Goal: Transaction & Acquisition: Purchase product/service

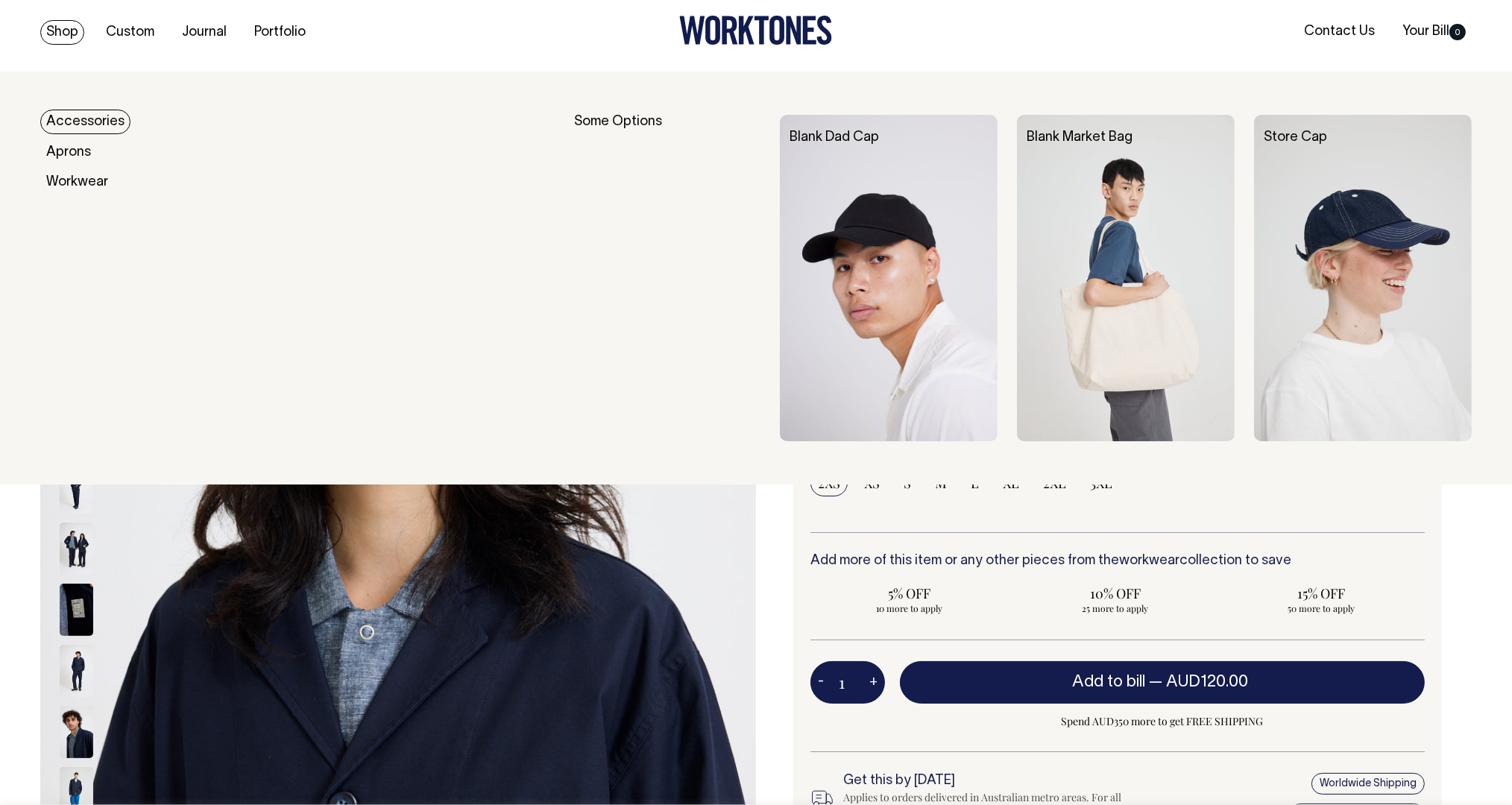
click at [75, 118] on link "Accessories" at bounding box center [85, 122] width 90 height 25
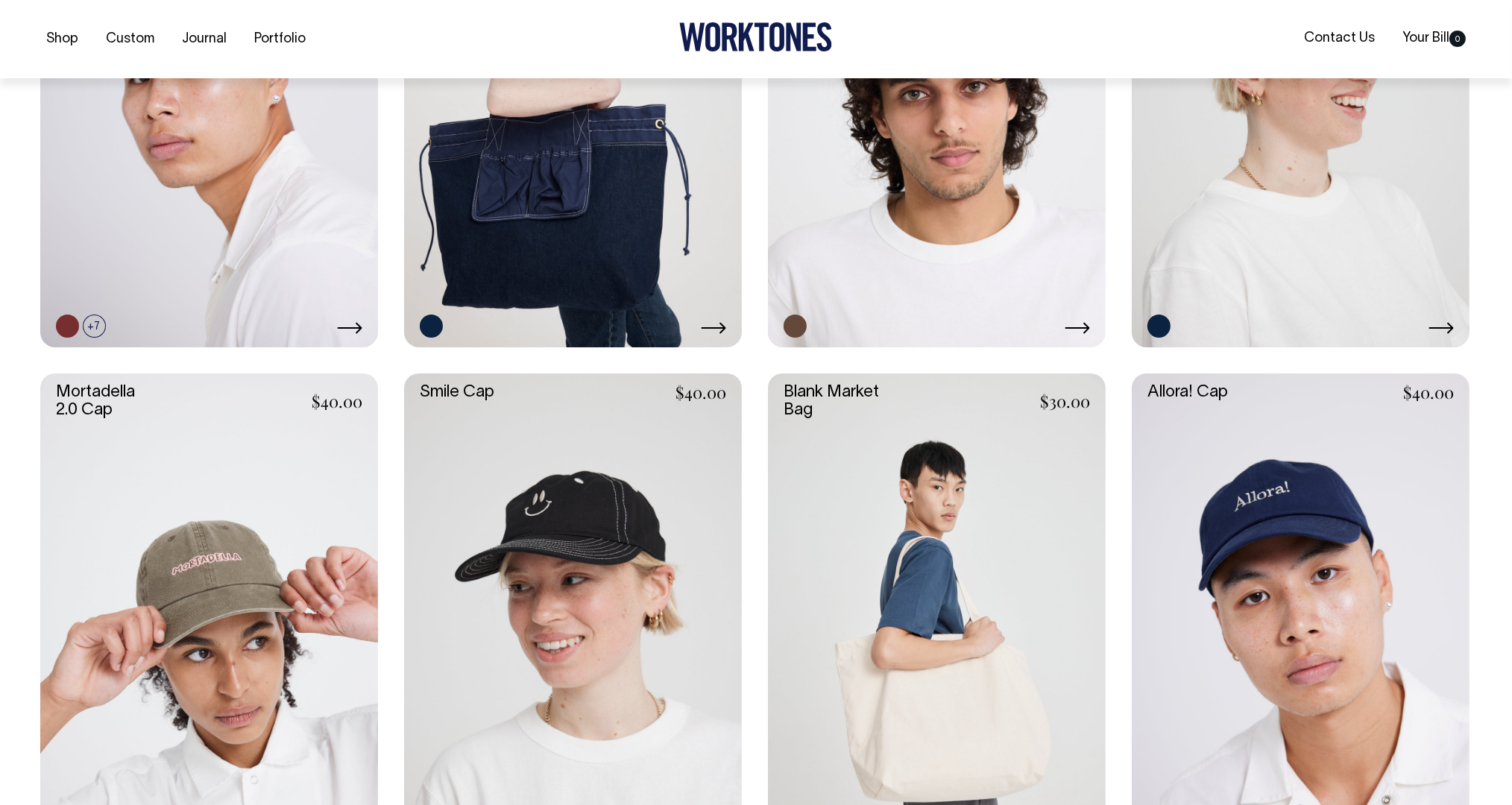
scroll to position [882, 0]
click at [545, 506] on link at bounding box center [573, 626] width 338 height 507
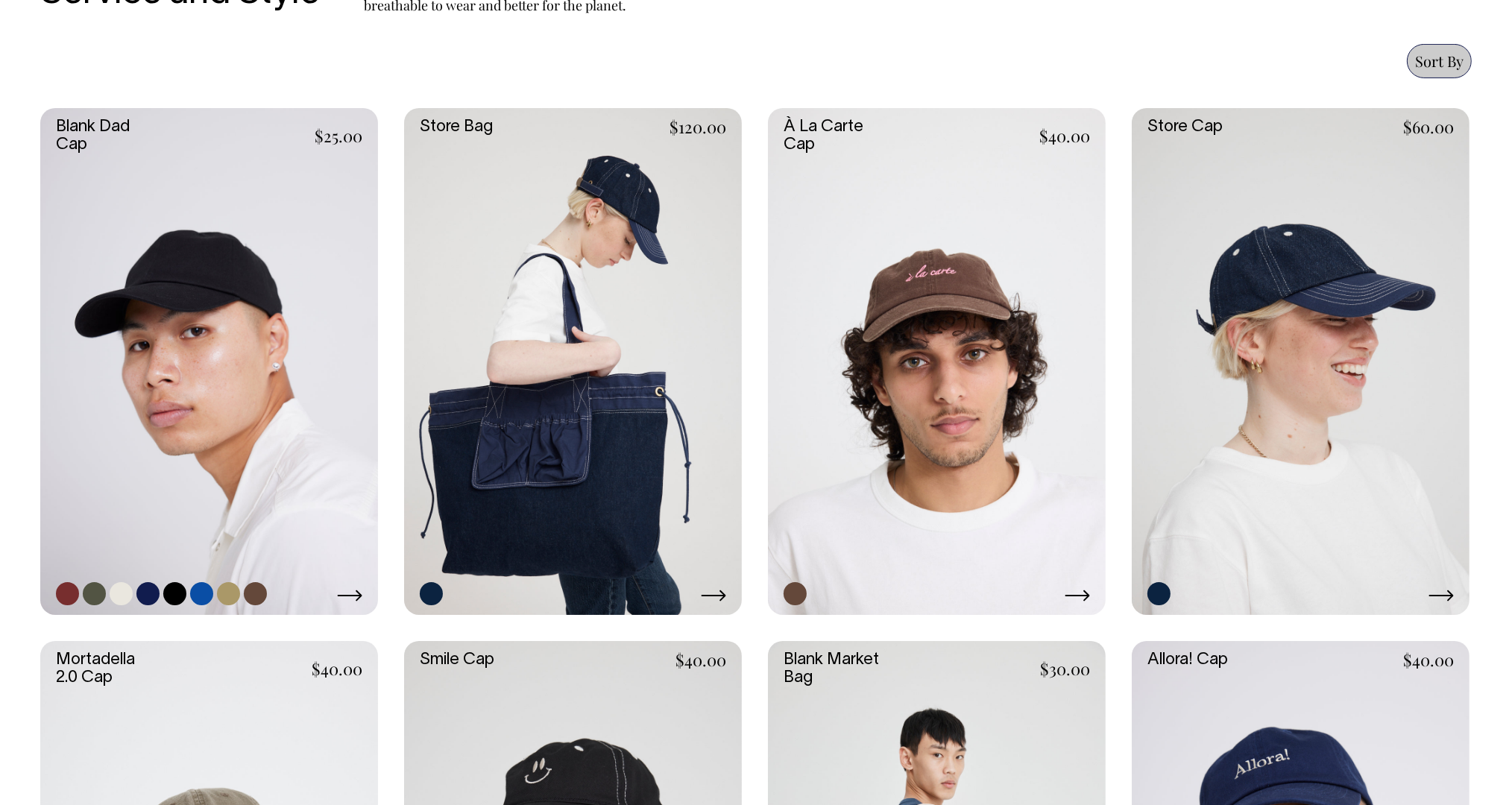
click at [161, 346] on link at bounding box center [209, 361] width 338 height 507
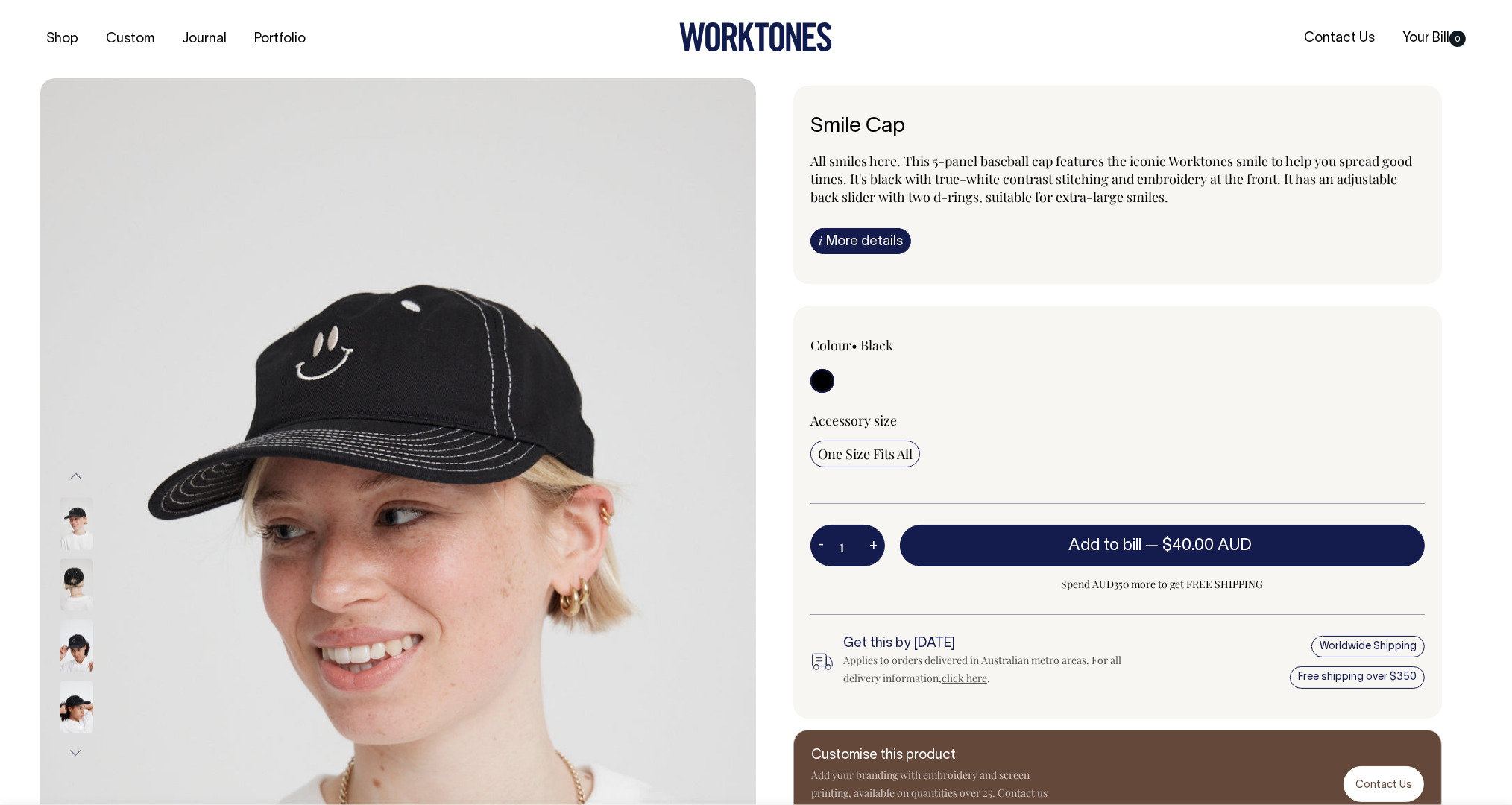
click at [881, 238] on link "i More details" at bounding box center [861, 241] width 101 height 26
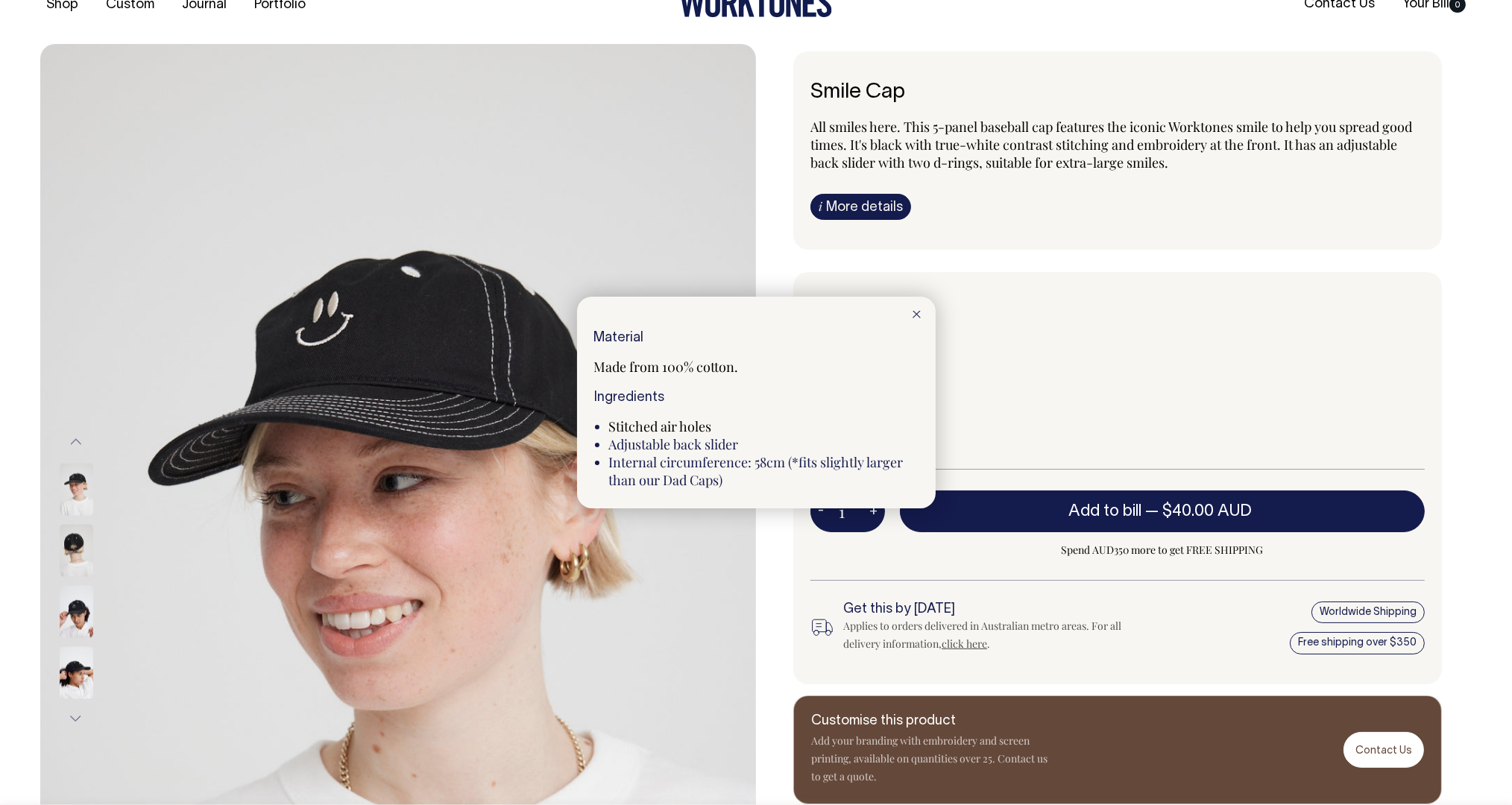
scroll to position [35, 0]
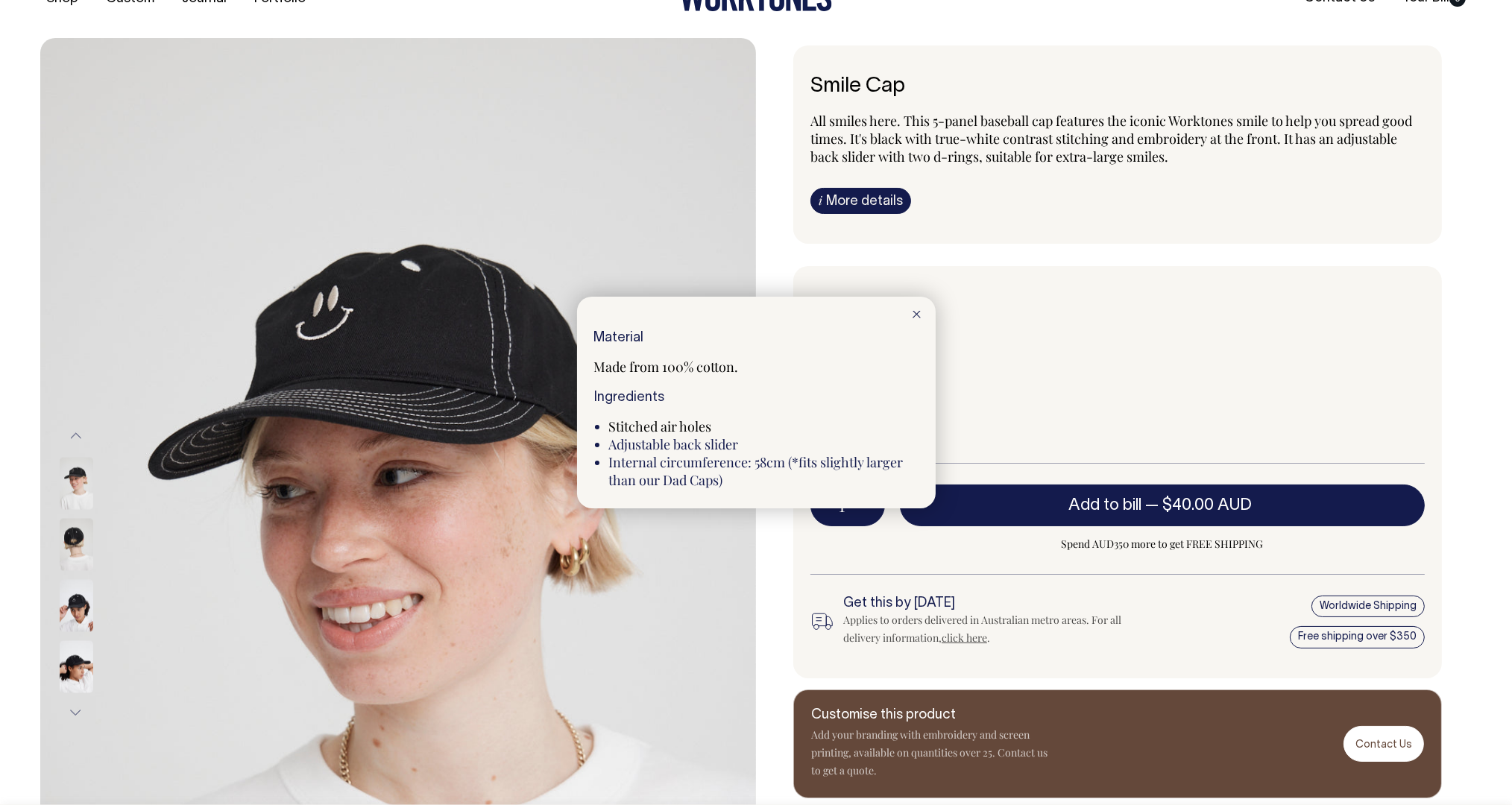
click at [989, 232] on div at bounding box center [756, 402] width 1512 height 805
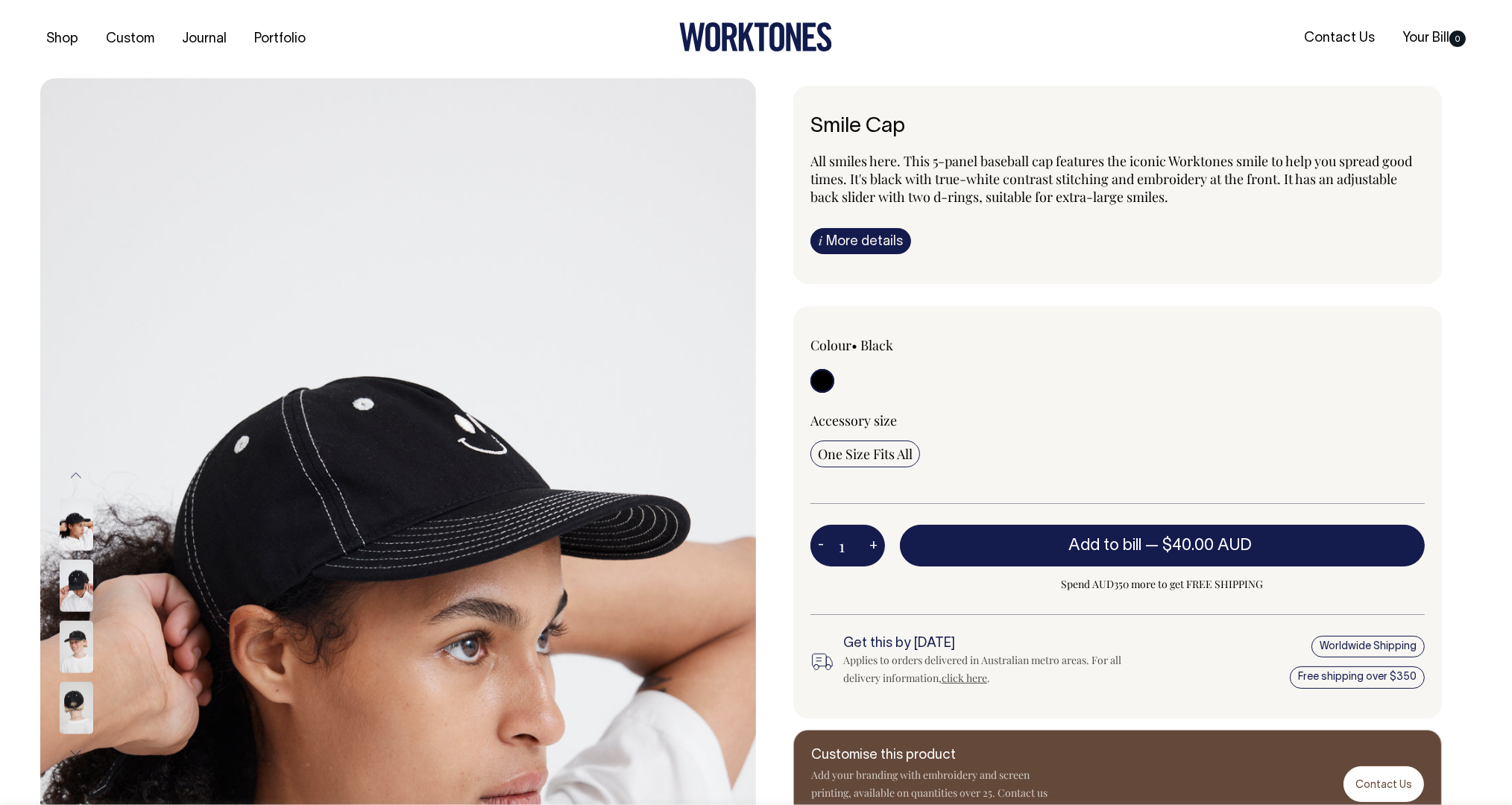
scroll to position [0, 0]
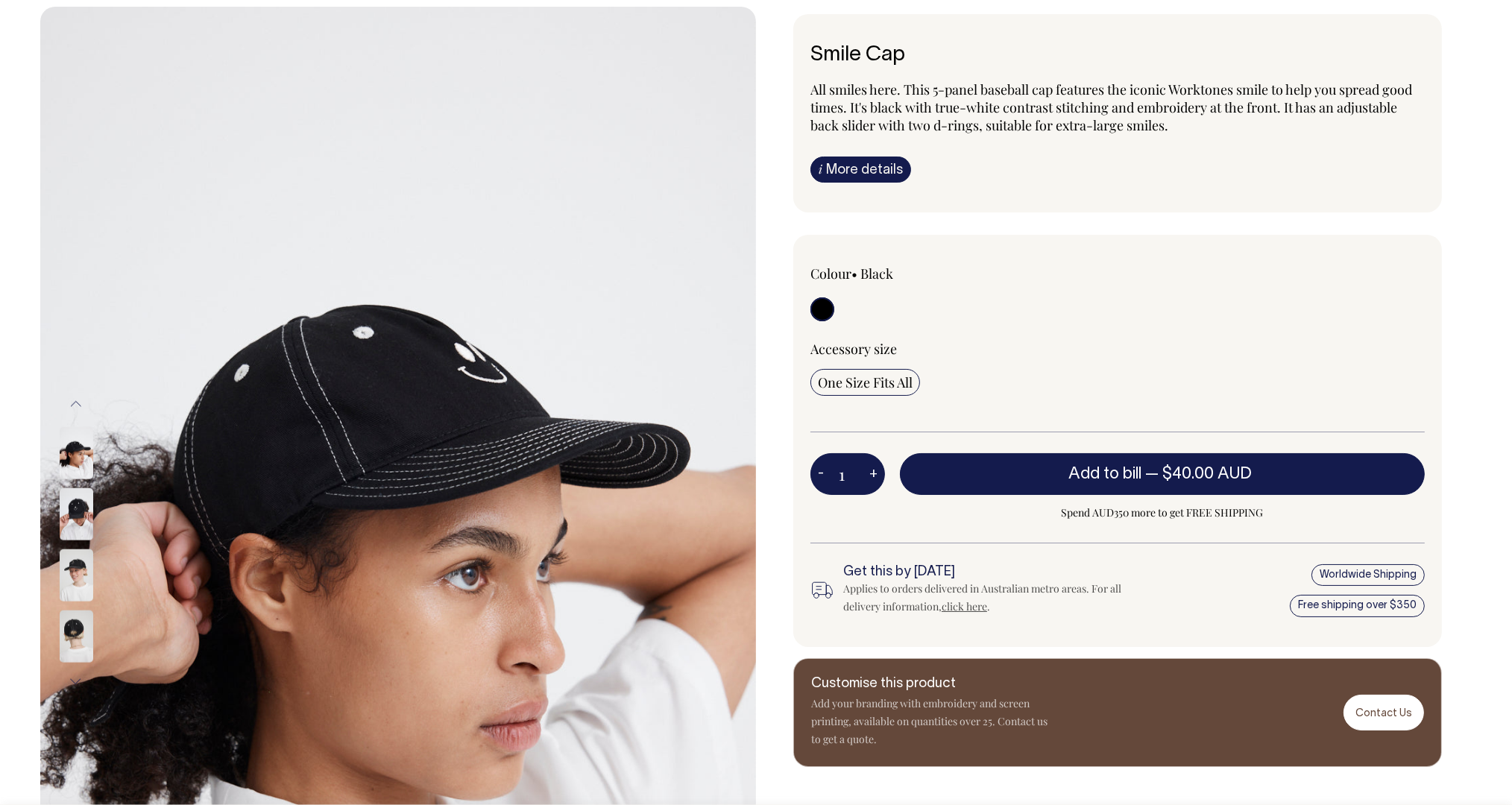
click at [80, 510] on img at bounding box center [77, 514] width 33 height 52
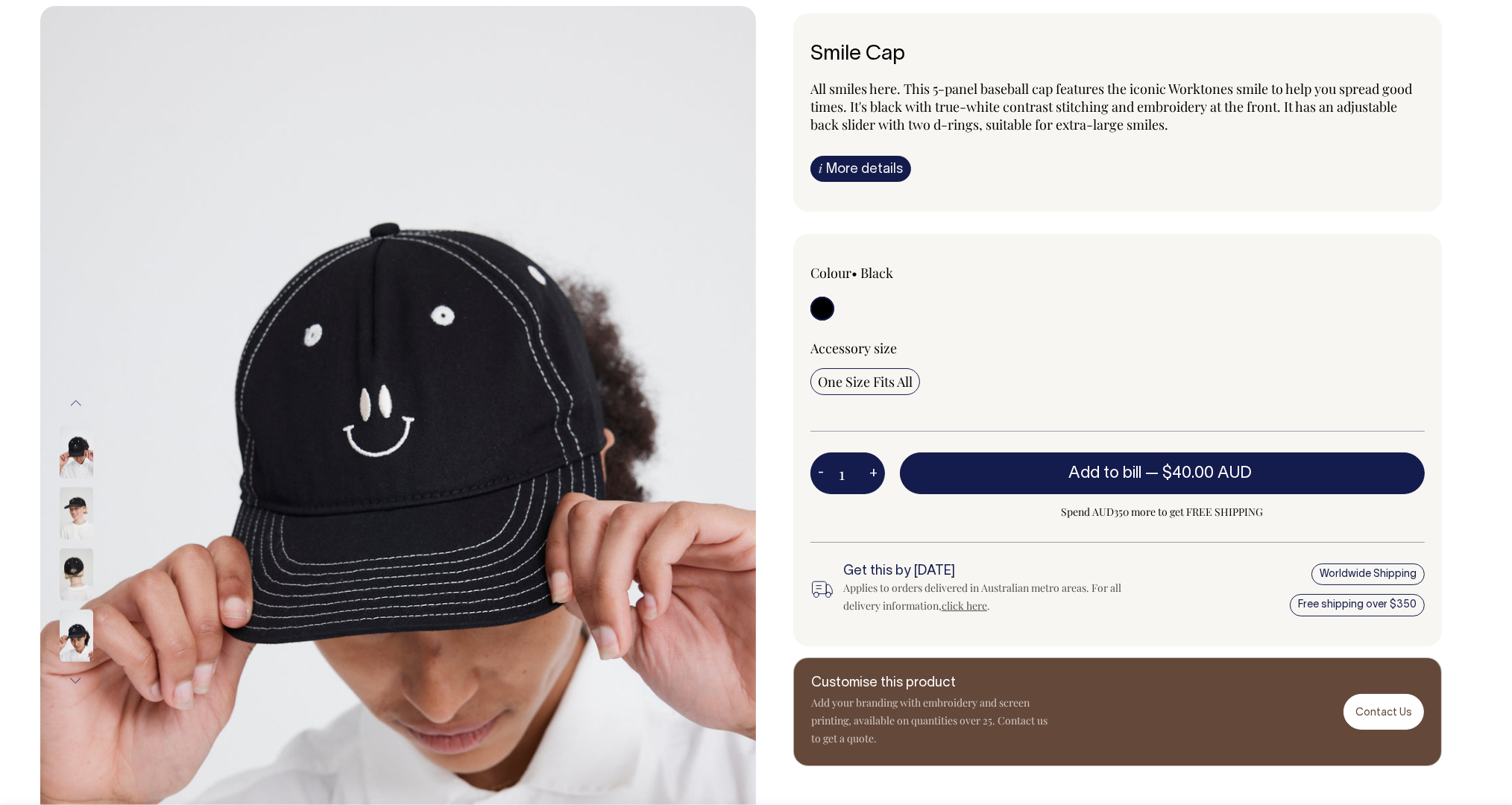
click at [79, 527] on img at bounding box center [77, 513] width 33 height 52
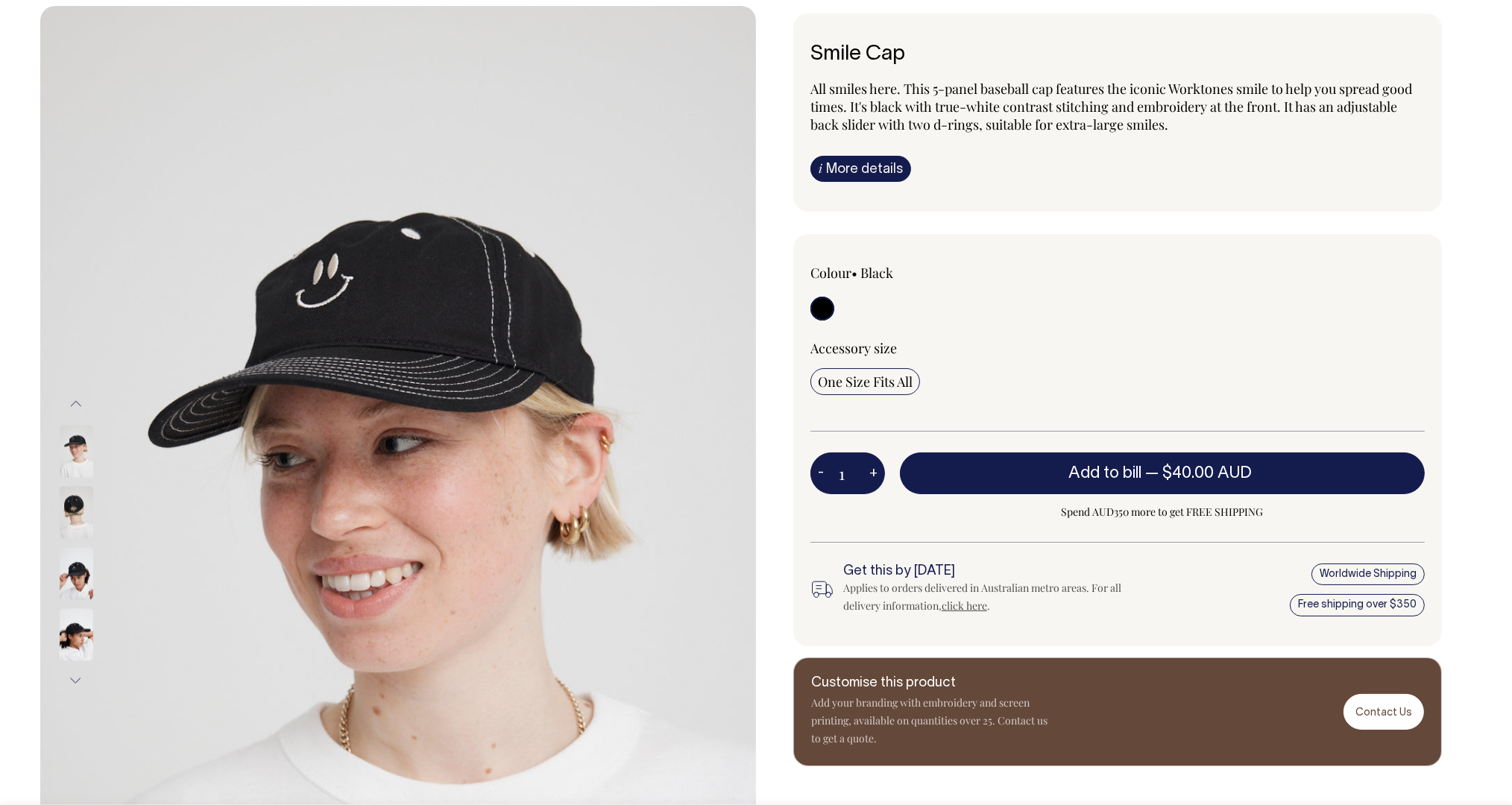
click at [70, 567] on div at bounding box center [97, 574] width 75 height 61
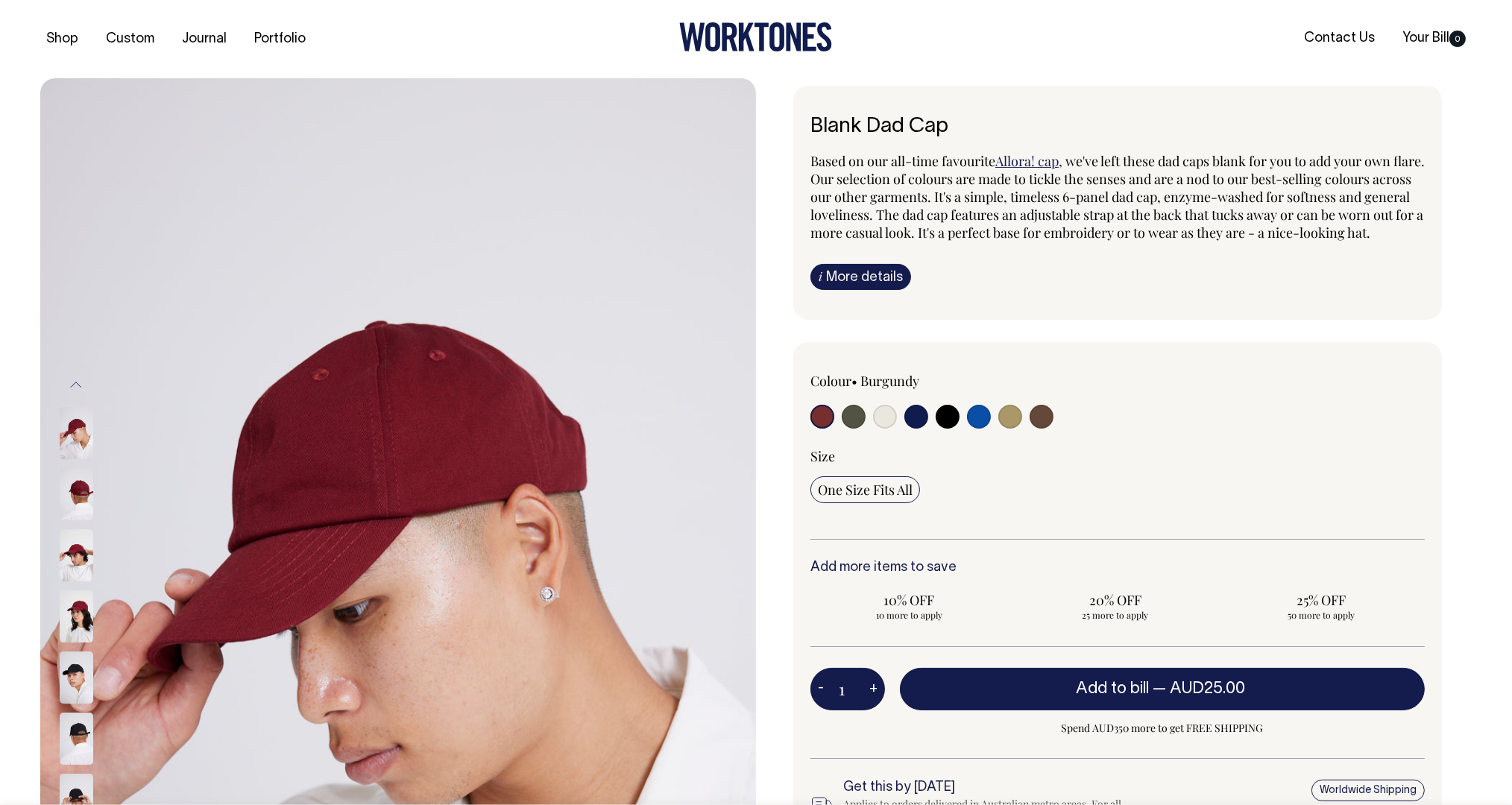
click at [1014, 429] on input "radio" at bounding box center [1010, 416] width 24 height 24
radio input "true"
select select "Washed Khaki"
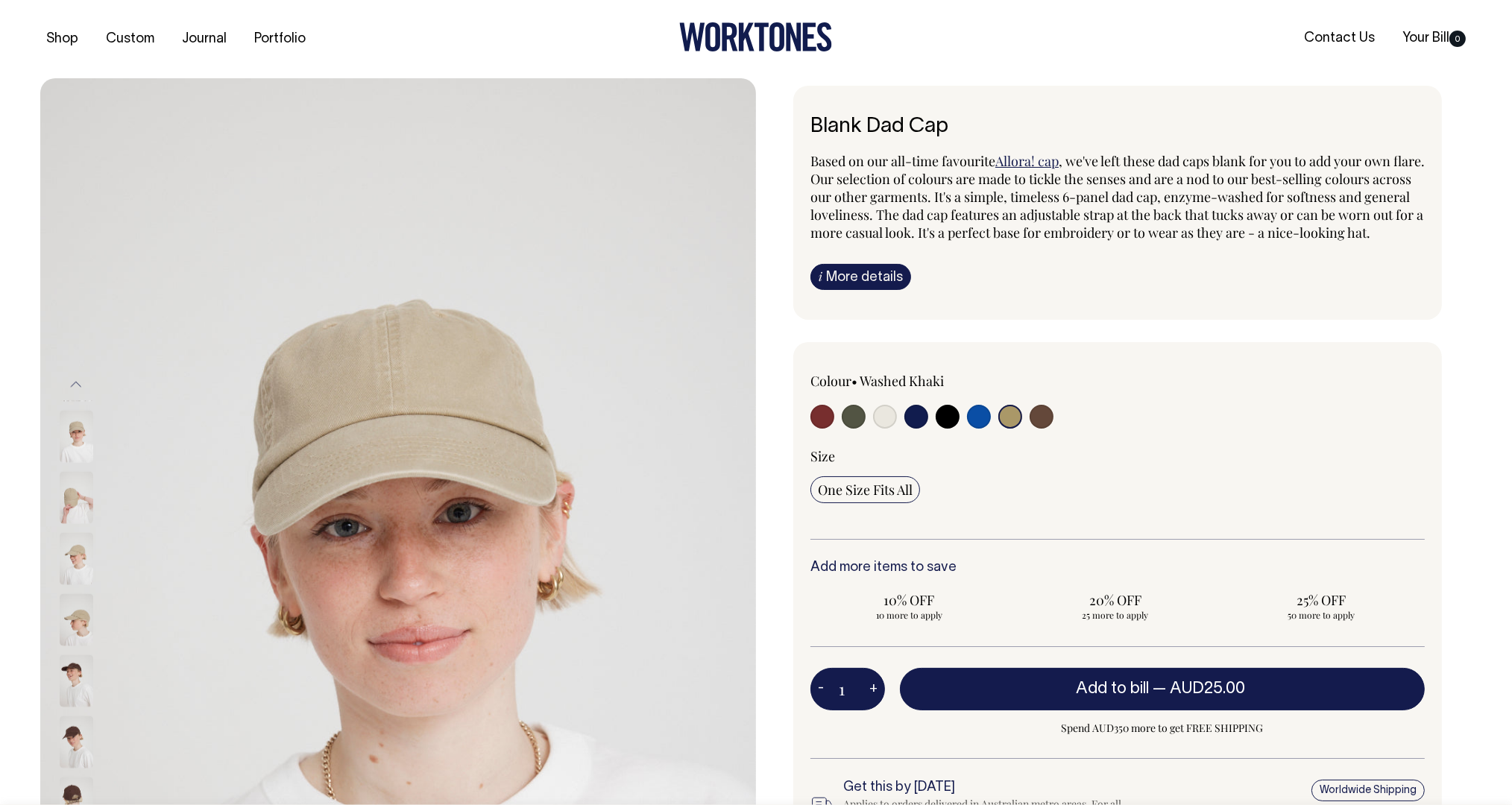
click at [1032, 429] on input "radio" at bounding box center [1042, 416] width 24 height 24
radio input "true"
select select "Espresso"
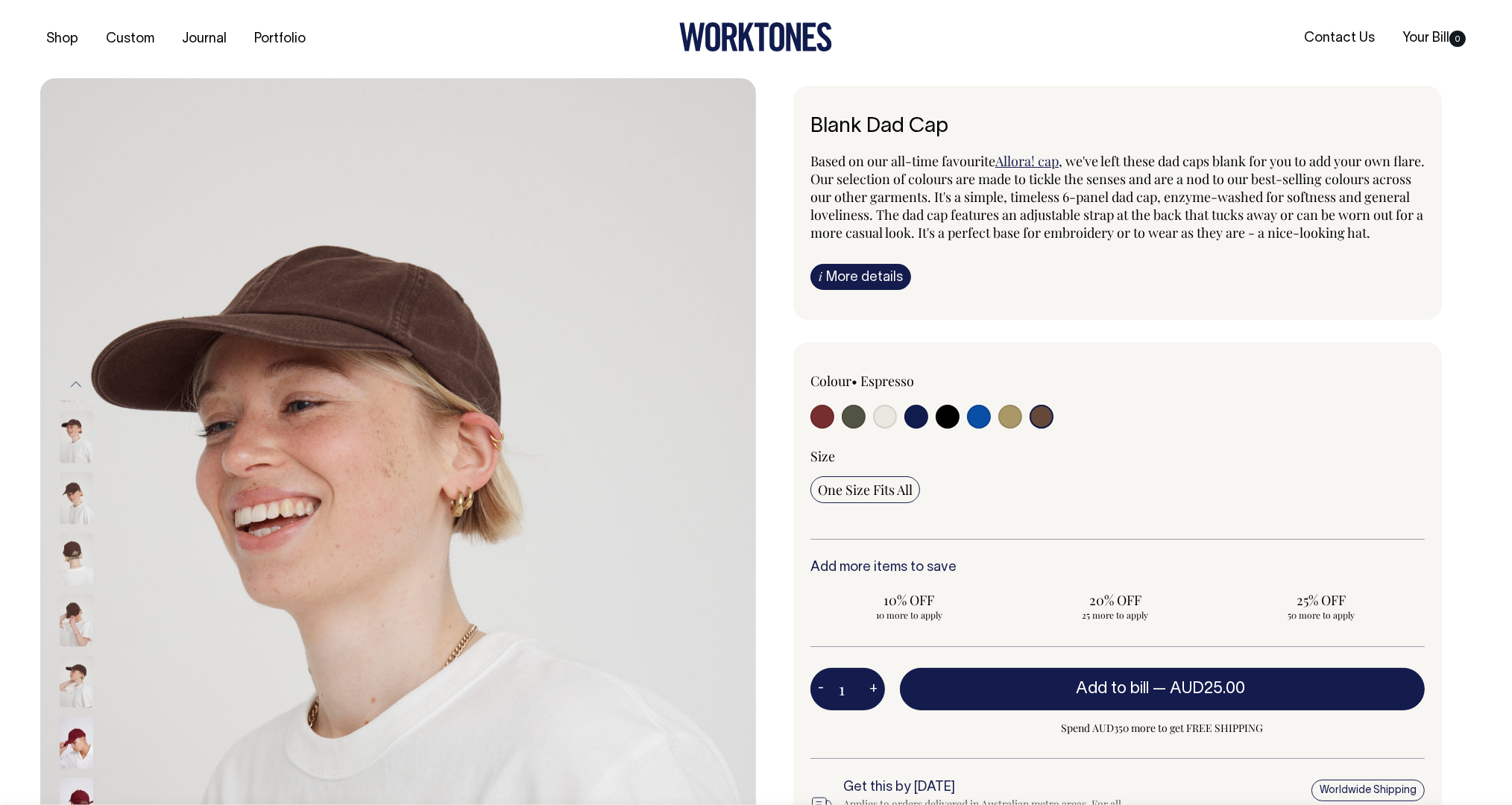
click at [1011, 429] on input "radio" at bounding box center [1010, 416] width 24 height 24
radio input "true"
select select "Washed Khaki"
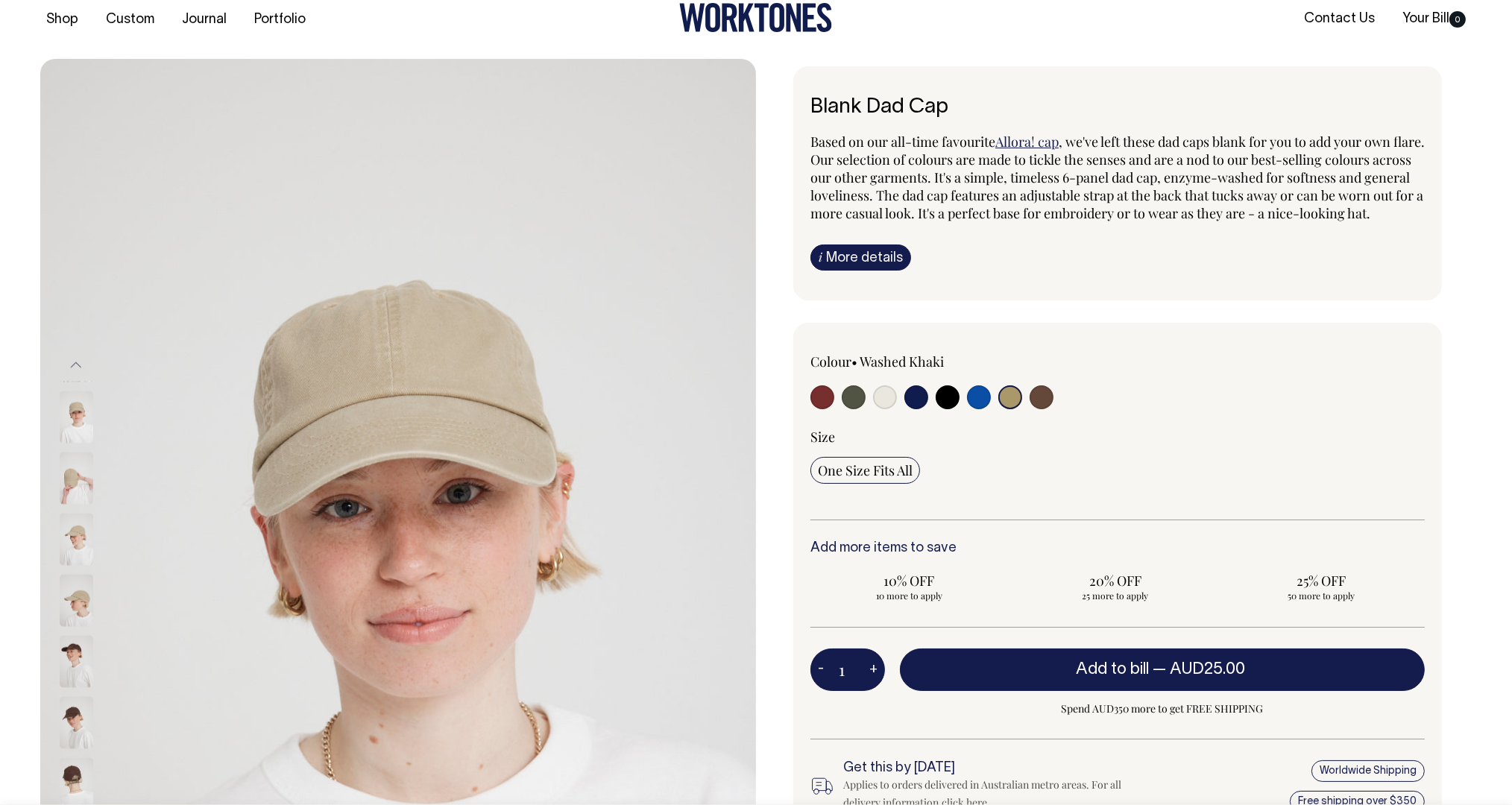
scroll to position [20, 0]
drag, startPoint x: 1026, startPoint y: 440, endPoint x: 1002, endPoint y: 403, distance: 44.1
click at [1002, 403] on div "Colour • Washed Khaki" at bounding box center [1118, 436] width 614 height 168
drag, startPoint x: 993, startPoint y: 390, endPoint x: 1012, endPoint y: 421, distance: 36.4
click at [1012, 412] on div "Colour • Washed Khaki" at bounding box center [934, 382] width 246 height 61
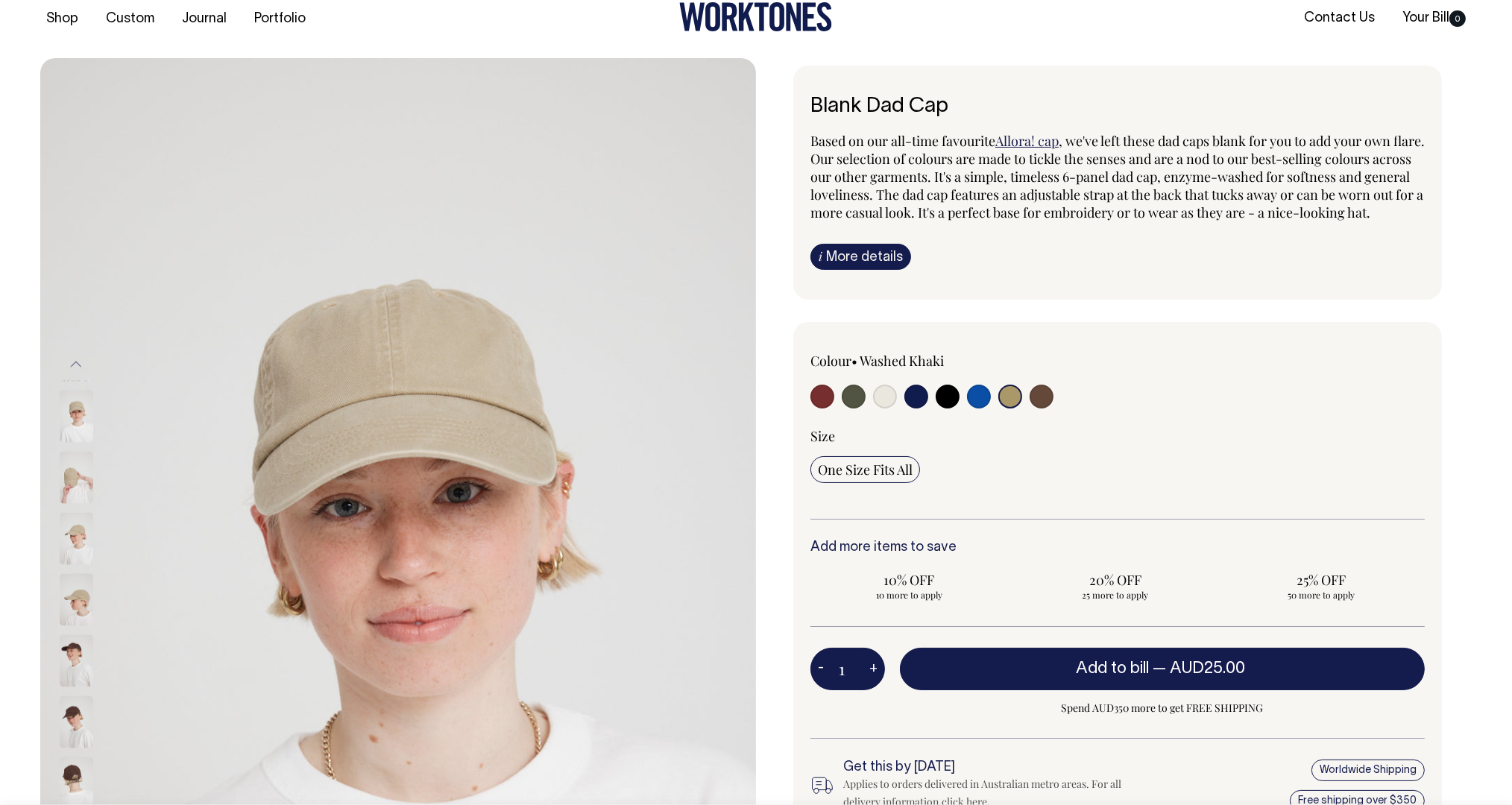
drag, startPoint x: 1047, startPoint y: 460, endPoint x: 1042, endPoint y: 454, distance: 7.8
click at [1047, 445] on div "Size" at bounding box center [1118, 435] width 614 height 17
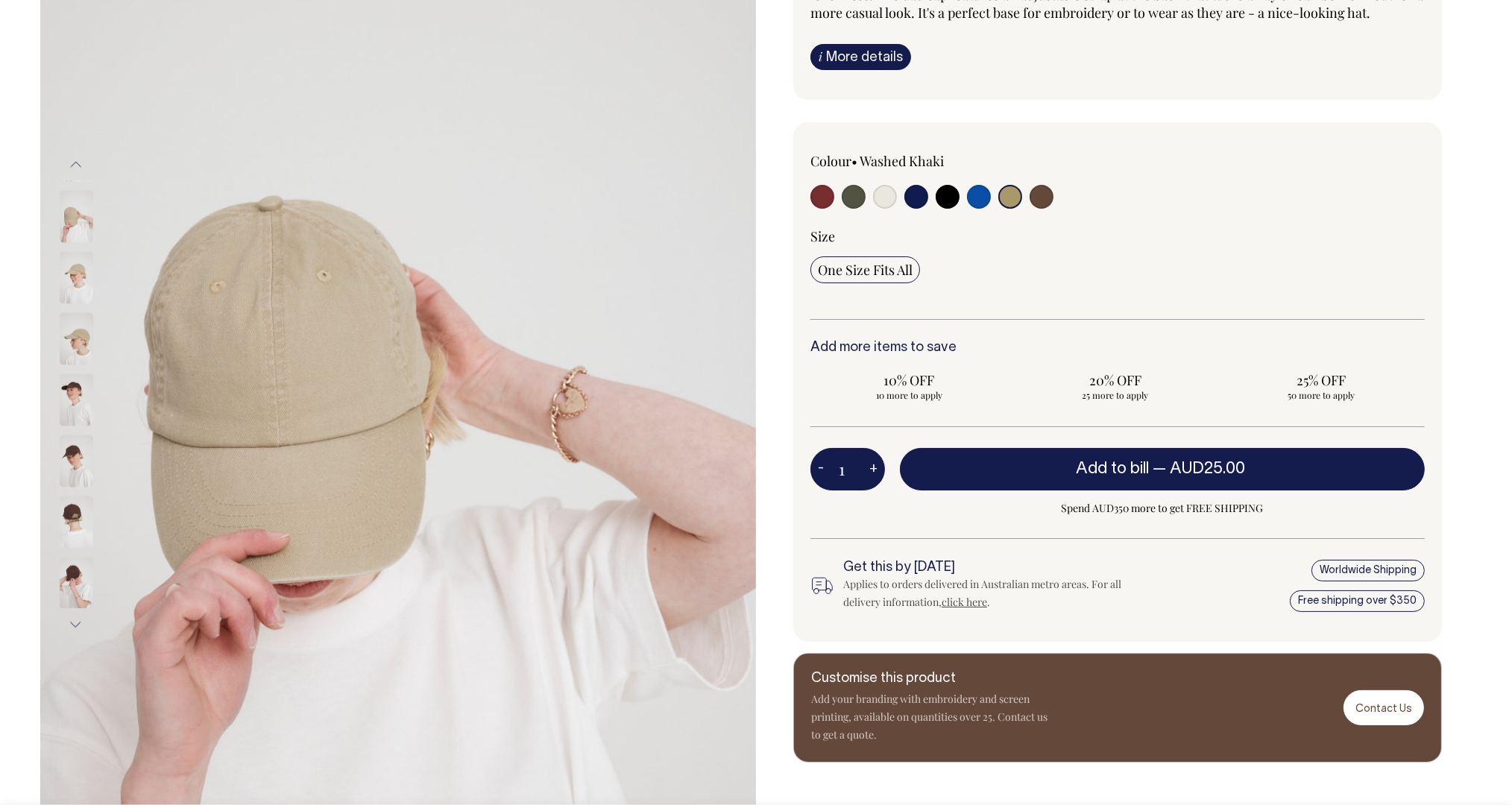
scroll to position [221, 0]
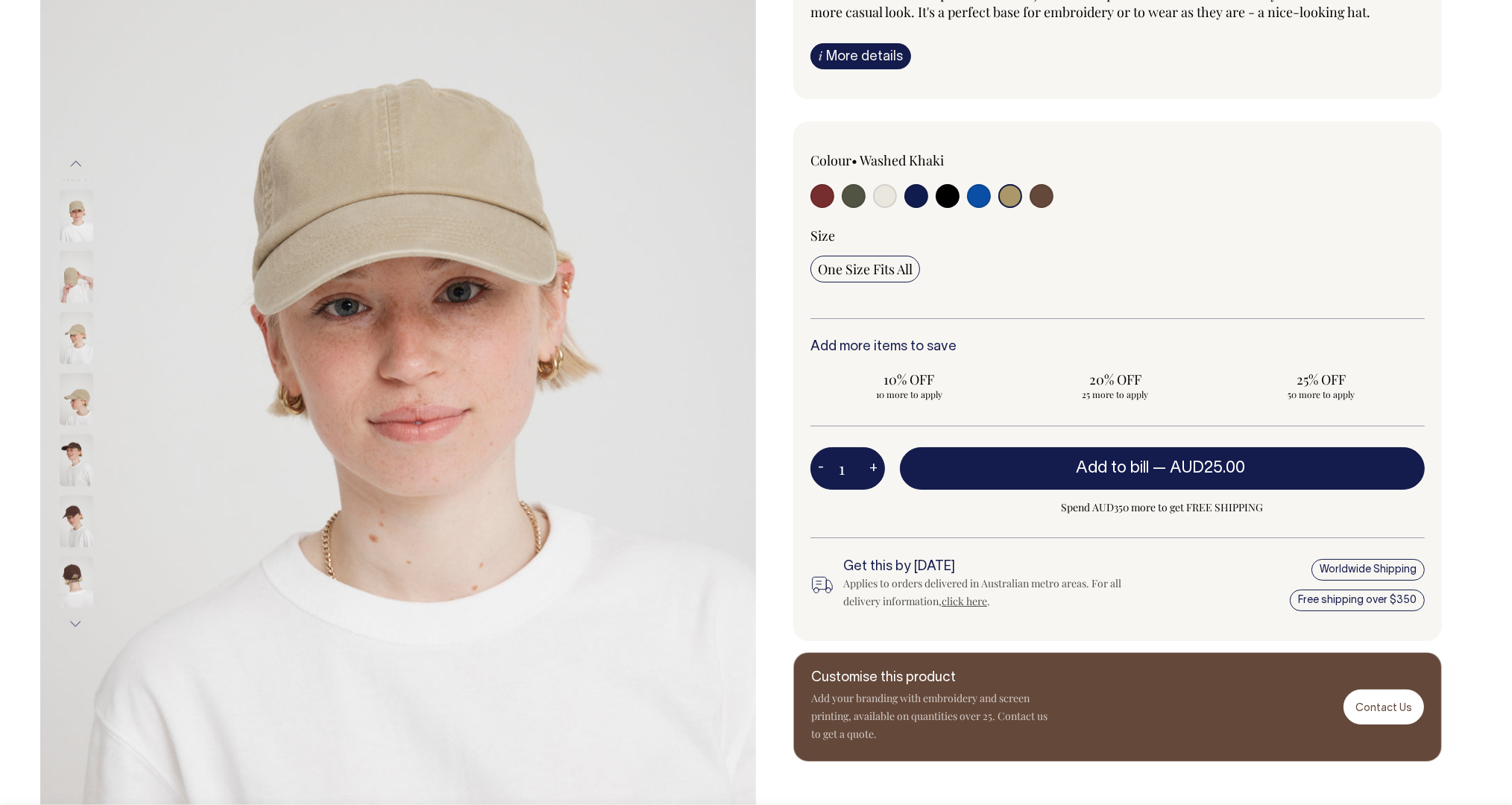
click at [877, 208] on input "radio" at bounding box center [885, 196] width 24 height 24
radio input "true"
select select "Natural"
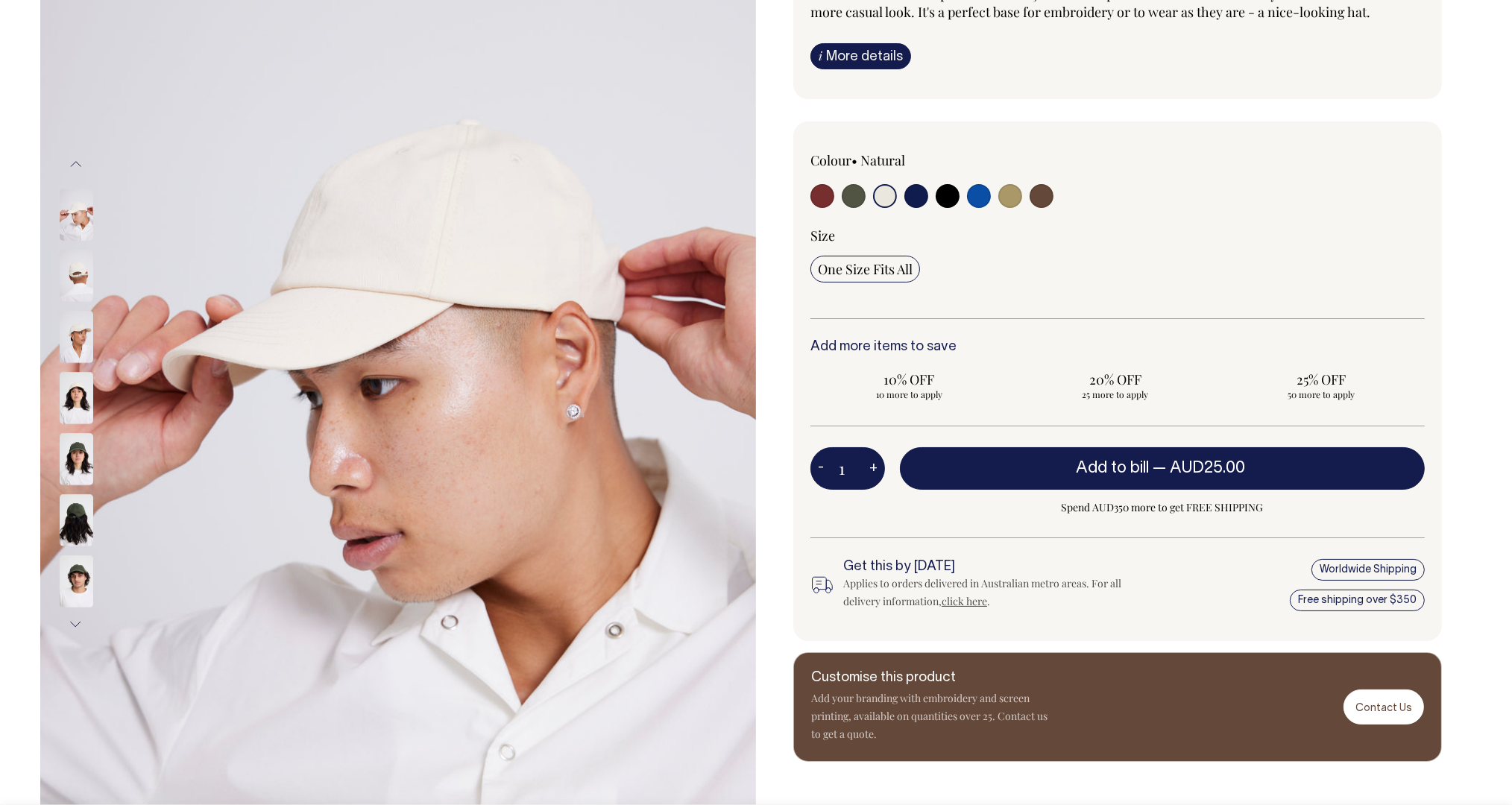
click at [1006, 208] on input "radio" at bounding box center [1010, 196] width 24 height 24
radio input "true"
select select "Washed Khaki"
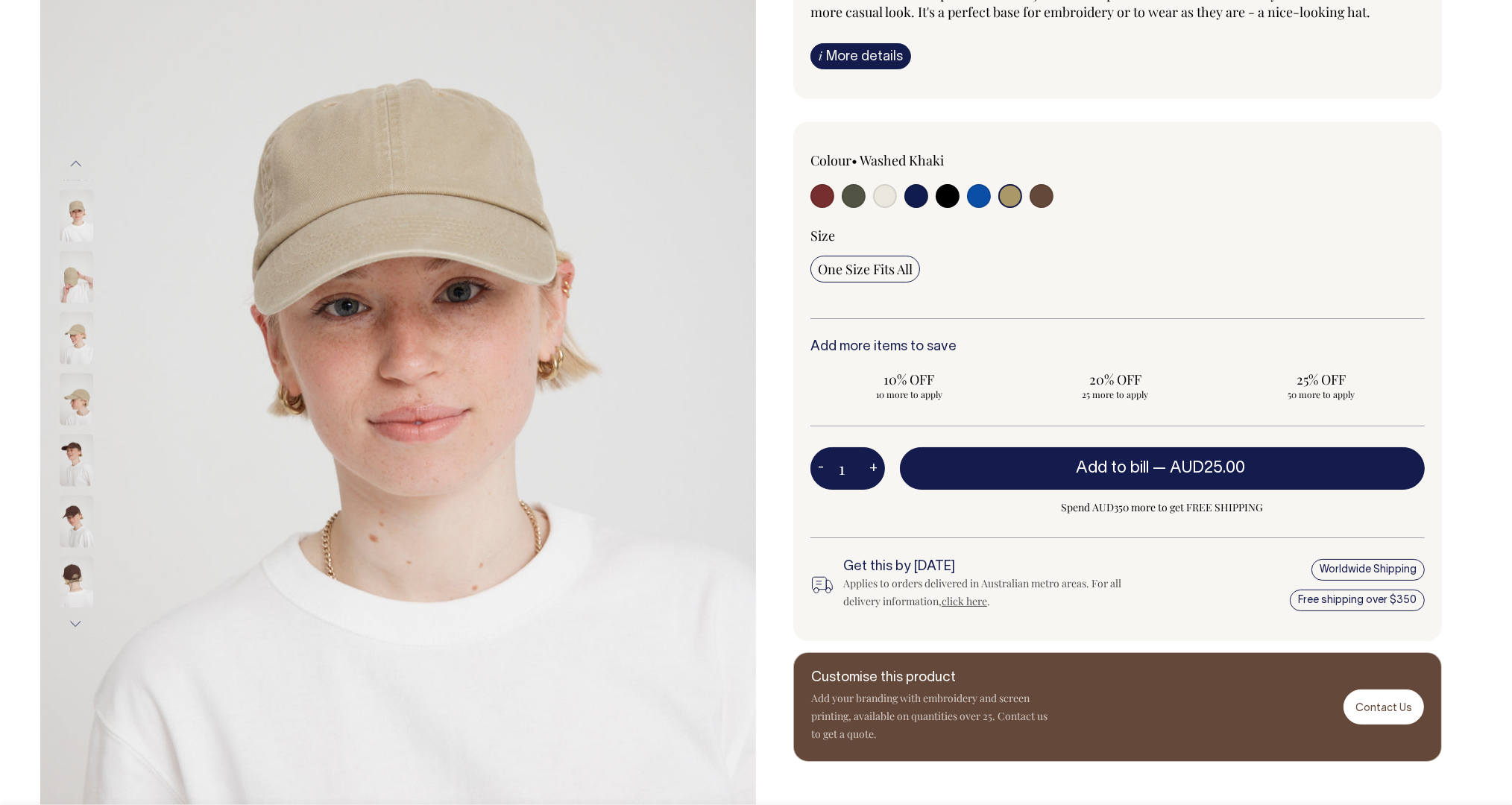
click at [888, 208] on input "radio" at bounding box center [885, 196] width 24 height 24
radio input "true"
select select "Natural"
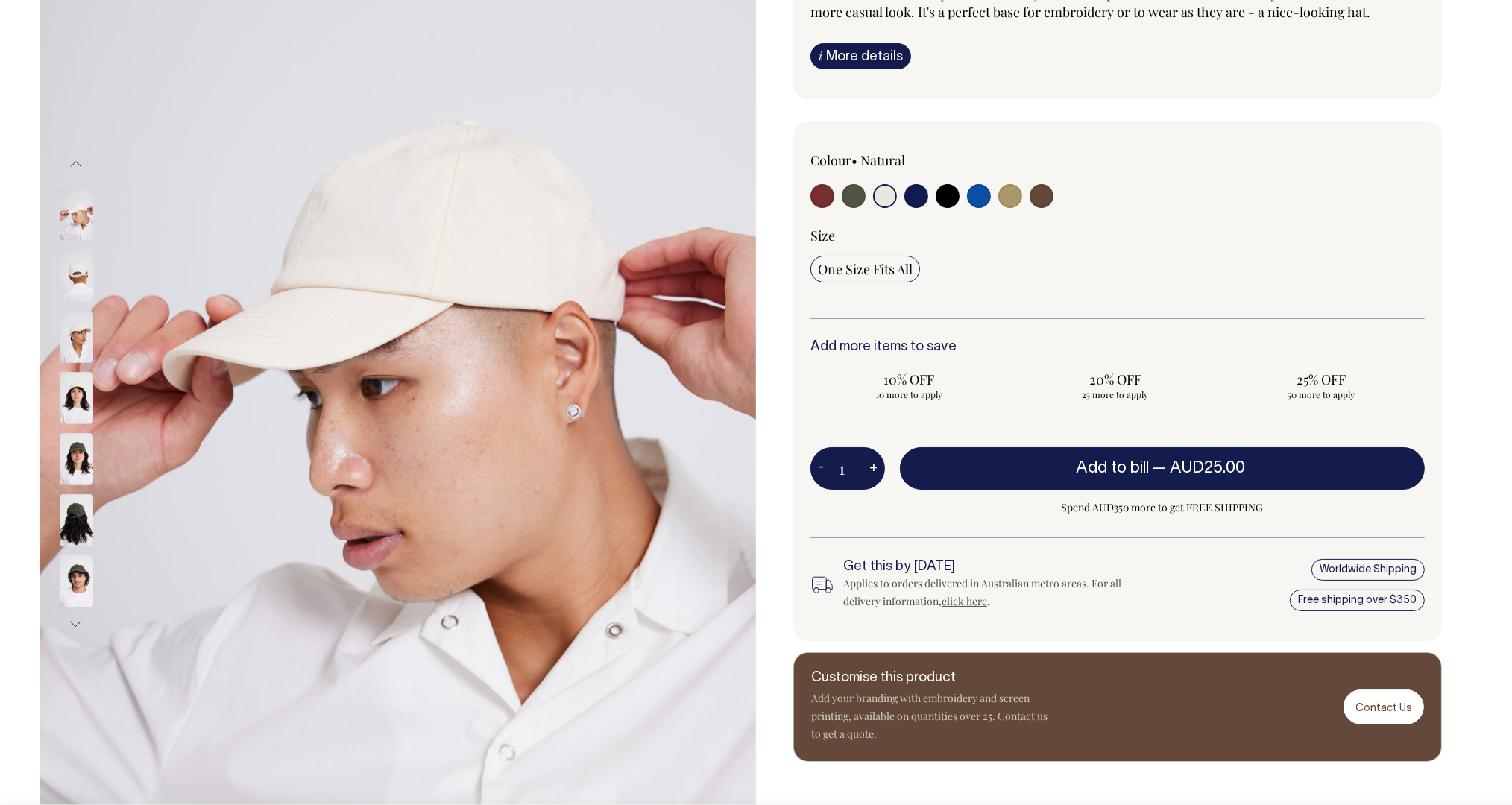
click at [1003, 208] on input "radio" at bounding box center [1010, 196] width 24 height 24
radio input "true"
select select "Washed Khaki"
